Goal: Task Accomplishment & Management: Manage account settings

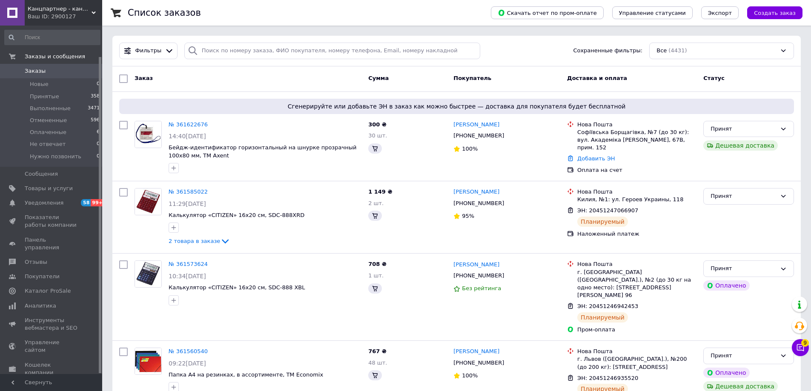
scroll to position [34, 0]
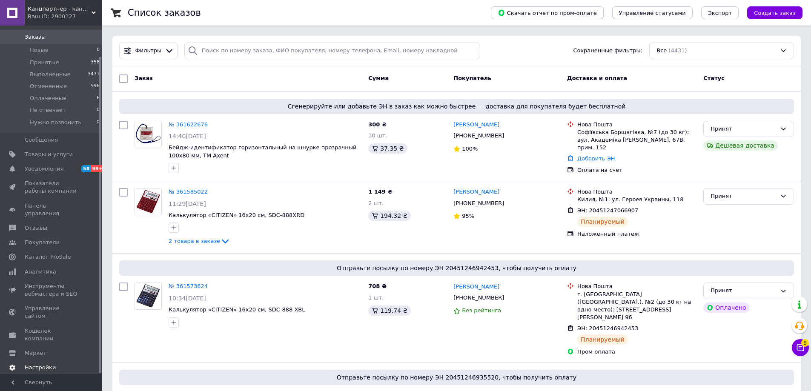
click at [31, 364] on span "Настройки" at bounding box center [40, 368] width 31 height 8
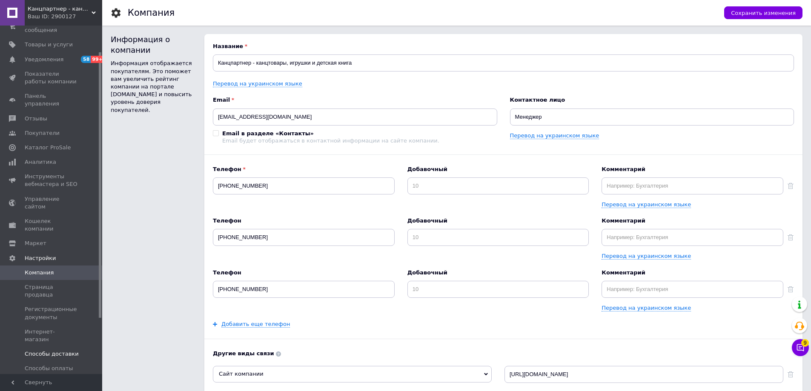
click at [50, 350] on span "Способы доставки" at bounding box center [52, 354] width 54 height 8
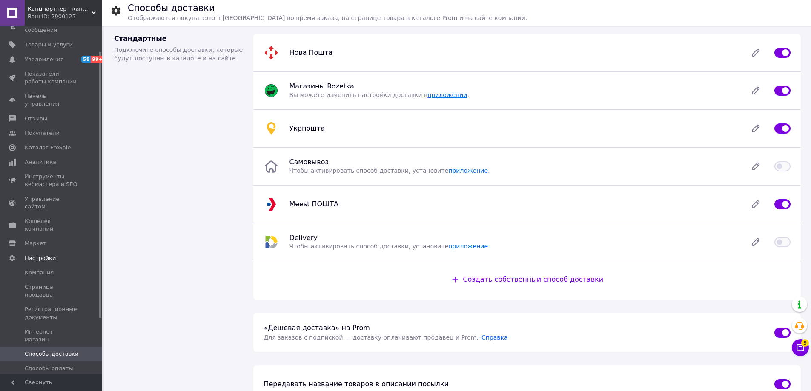
click at [427, 96] on link "приложении" at bounding box center [447, 95] width 40 height 7
click at [46, 41] on span "Товары и услуги" at bounding box center [49, 45] width 48 height 8
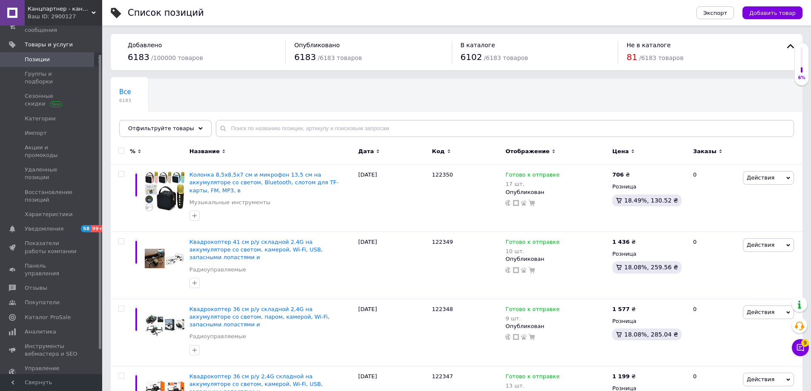
click at [220, 95] on div "Все 6183 Ok Отфильтровано... Сохранить" at bounding box center [167, 95] width 112 height 32
click at [208, 100] on div "Все 6183 Ok Отфильтровано... Сохранить" at bounding box center [167, 95] width 112 height 32
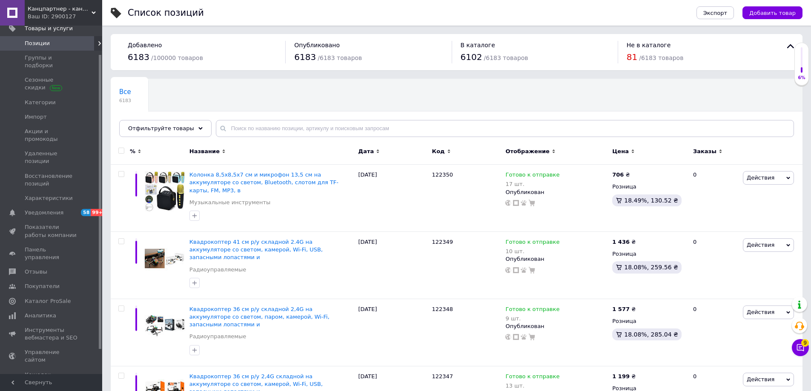
scroll to position [63, 0]
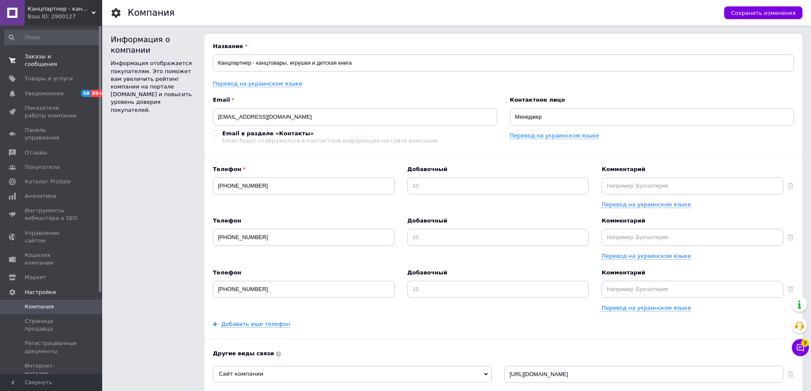
click at [43, 56] on span "Заказы и сообщения" at bounding box center [52, 60] width 54 height 15
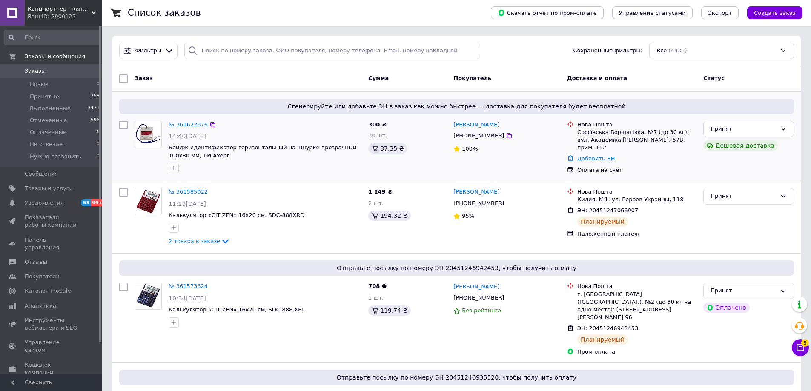
click at [146, 157] on div at bounding box center [148, 147] width 34 height 60
